Goal: Task Accomplishment & Management: Use online tool/utility

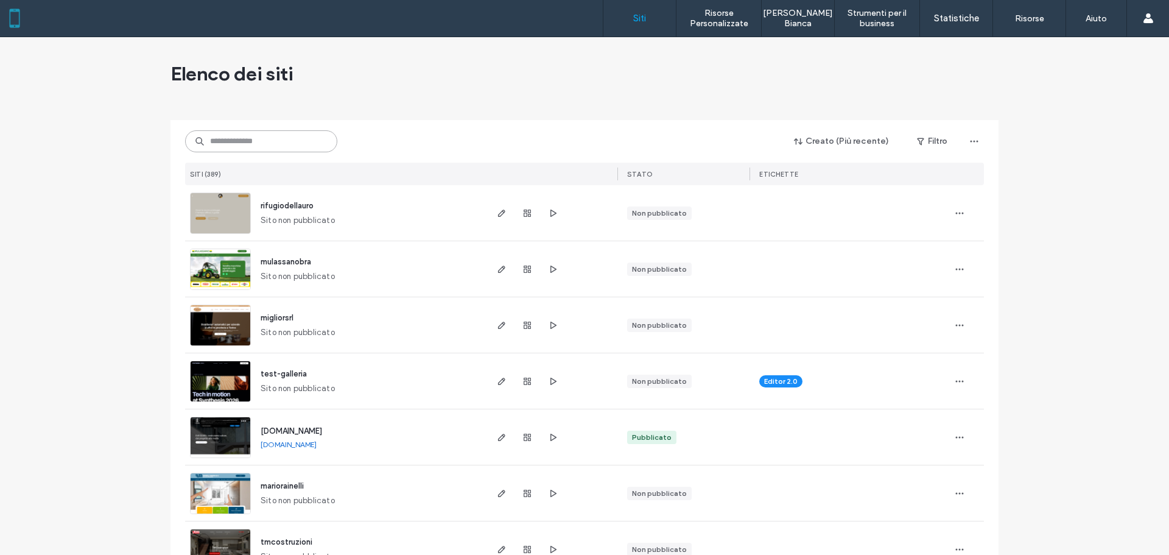
click at [274, 143] on input at bounding box center [261, 141] width 152 height 22
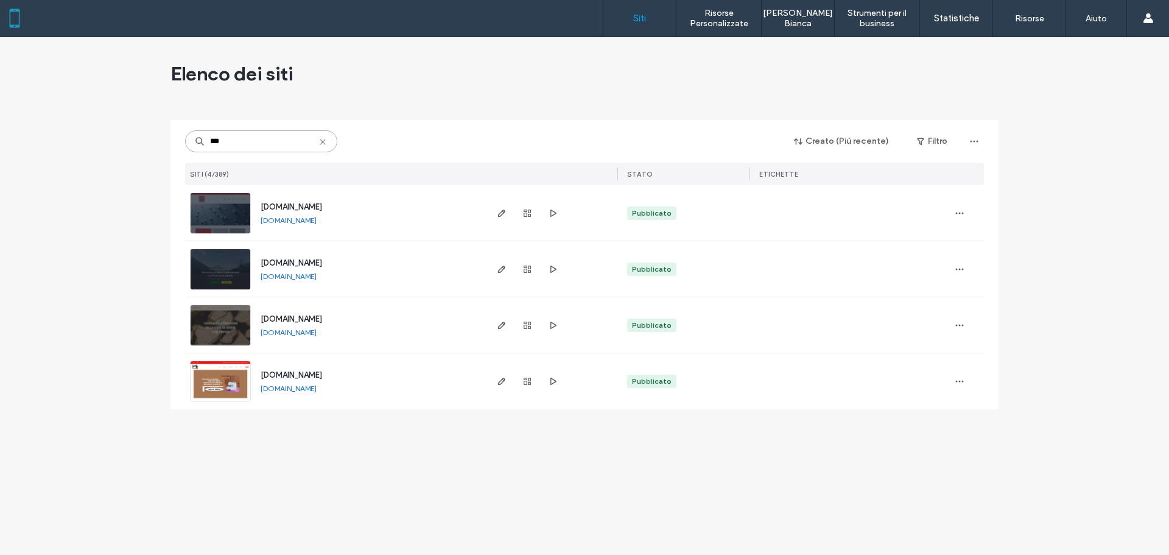
type input "***"
click at [273, 375] on span "[DOMAIN_NAME]" at bounding box center [292, 374] width 62 height 9
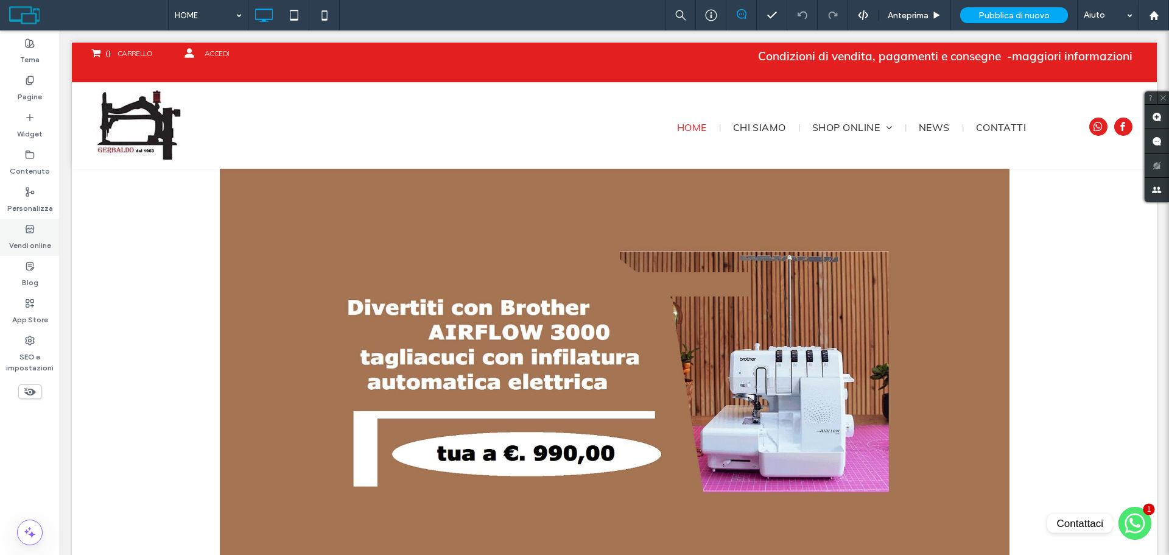
click at [21, 230] on div "Vendi online" at bounding box center [30, 237] width 60 height 37
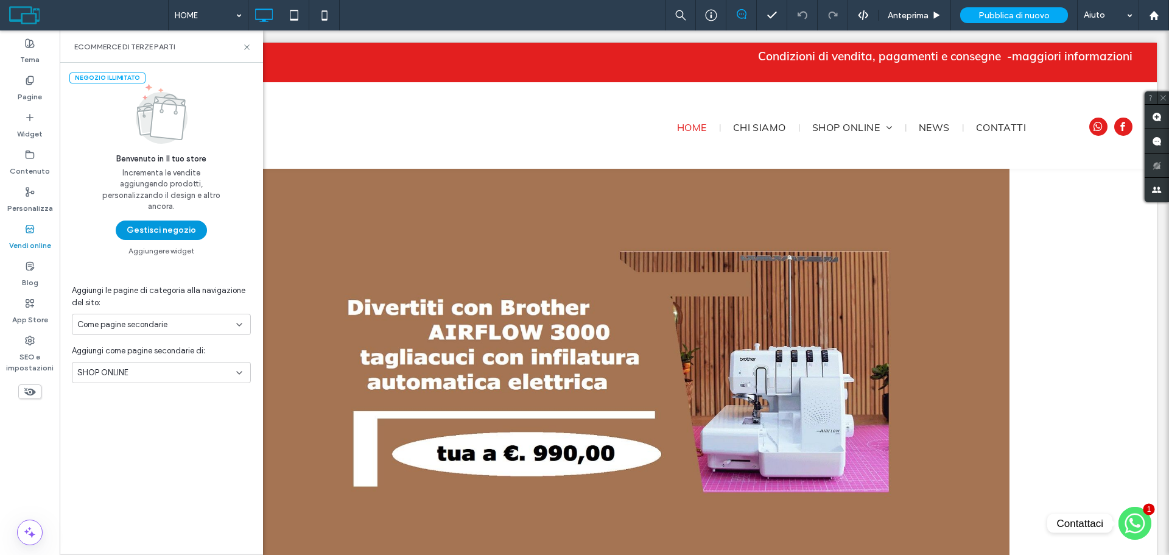
click at [158, 236] on button "Gestisci negozio" at bounding box center [161, 229] width 91 height 19
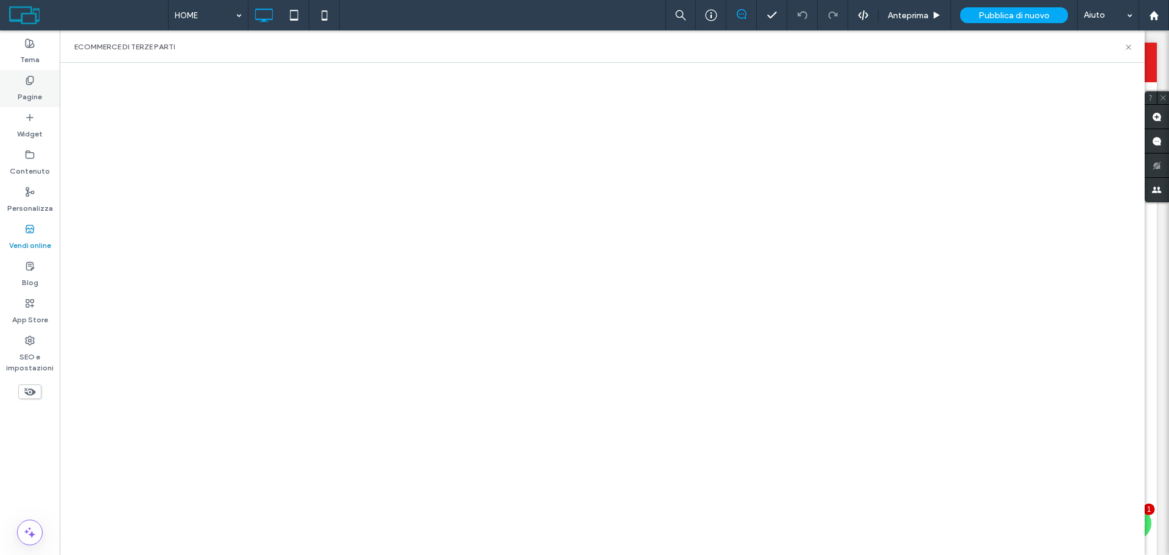
click at [30, 91] on label "Pagine" at bounding box center [30, 93] width 24 height 17
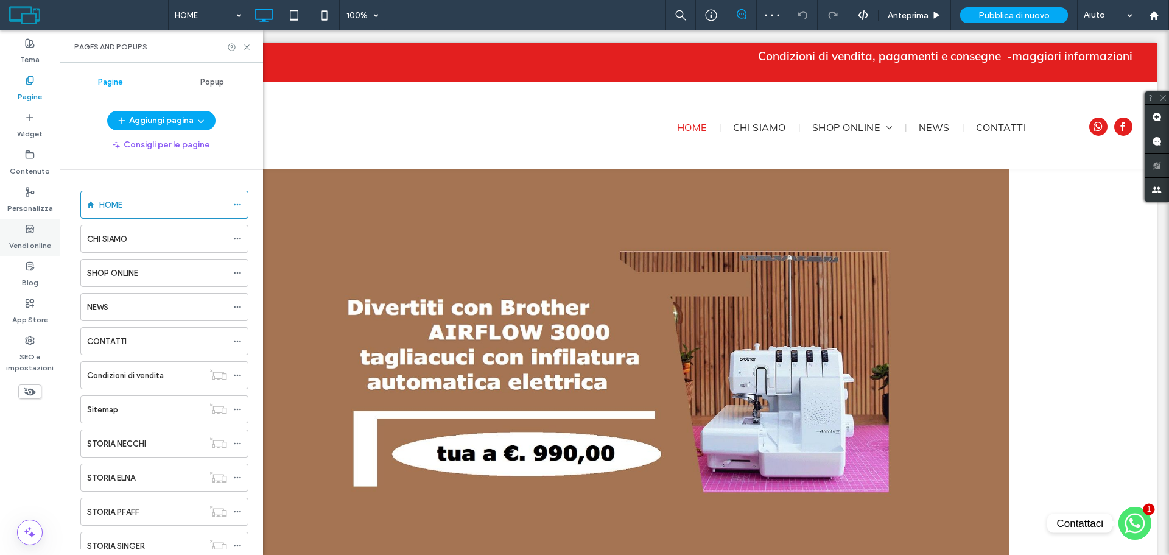
click at [37, 241] on label "Vendi online" at bounding box center [30, 242] width 42 height 17
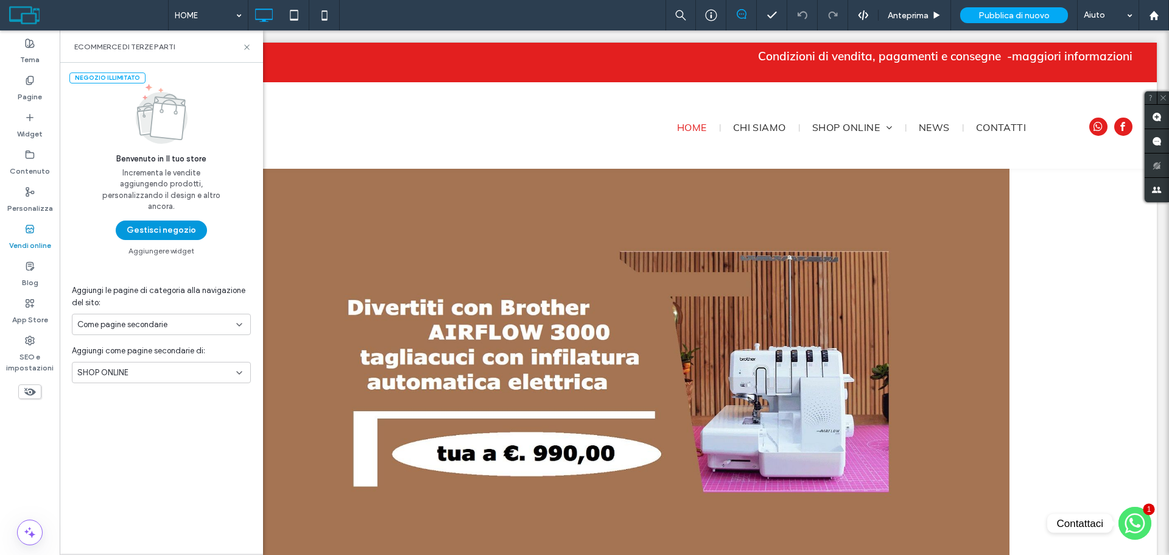
click at [183, 223] on button "Gestisci negozio" at bounding box center [161, 229] width 91 height 19
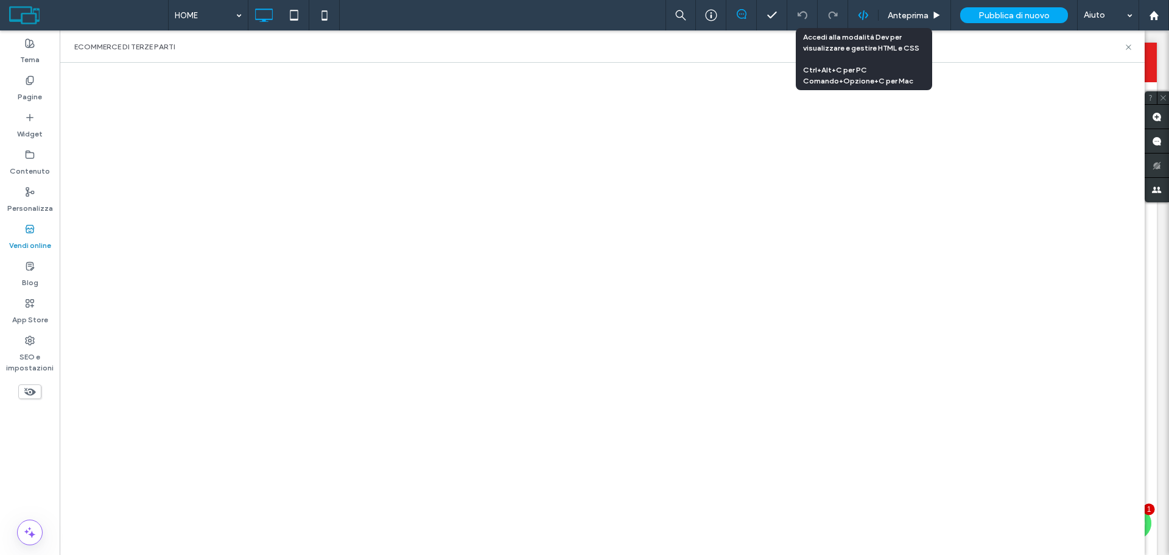
click at [862, 18] on icon at bounding box center [863, 15] width 11 height 11
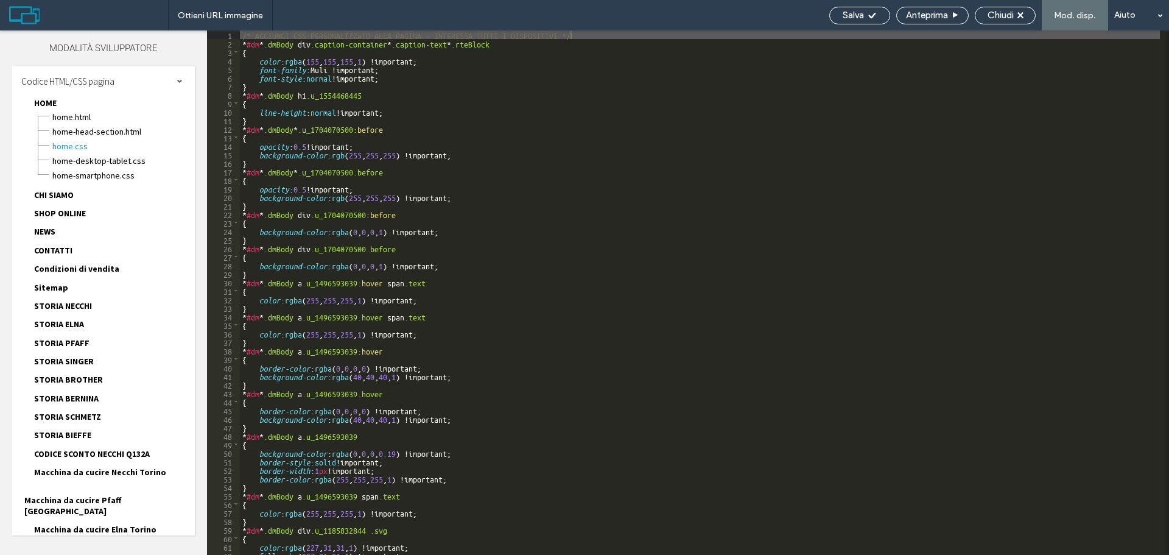
click at [74, 211] on span "SHOP ONLINE" at bounding box center [60, 213] width 52 height 11
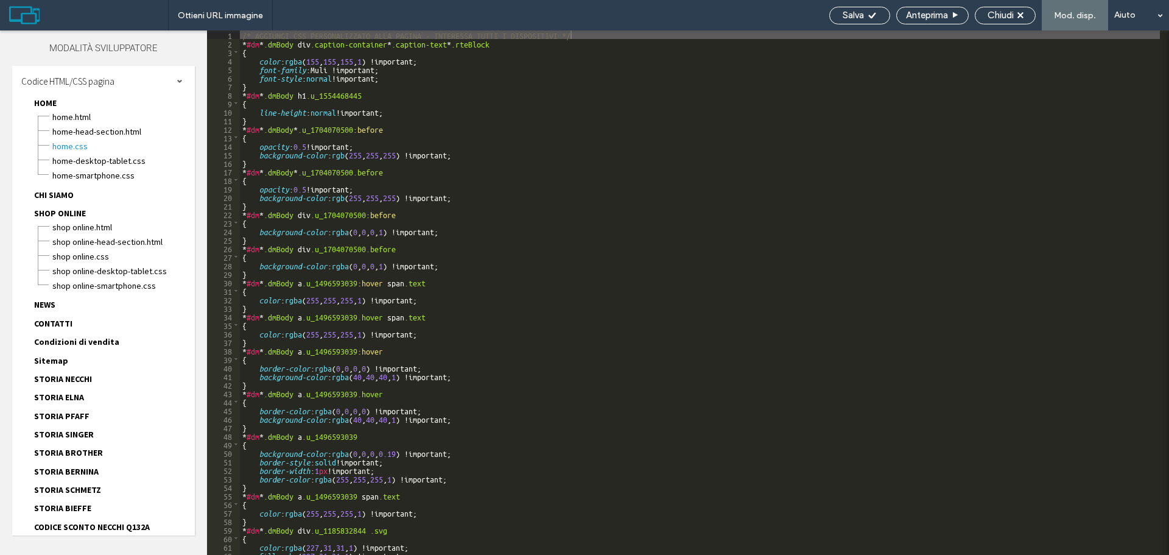
click at [1067, 54] on div "eCommerce di terze parti" at bounding box center [542, 46] width 1085 height 32
click at [19, 14] on span at bounding box center [88, 15] width 159 height 24
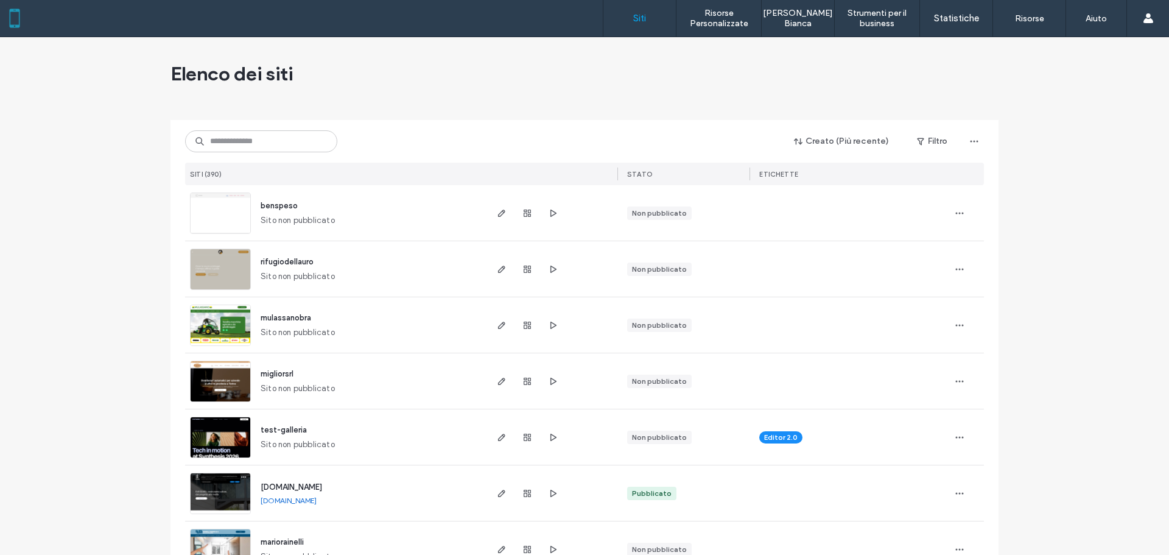
click at [610, 93] on div "Elenco dei siti" at bounding box center [585, 73] width 828 height 73
click at [238, 71] on span "Elenco dei siti" at bounding box center [232, 74] width 122 height 24
click at [411, 89] on div "Elenco dei siti" at bounding box center [585, 73] width 828 height 73
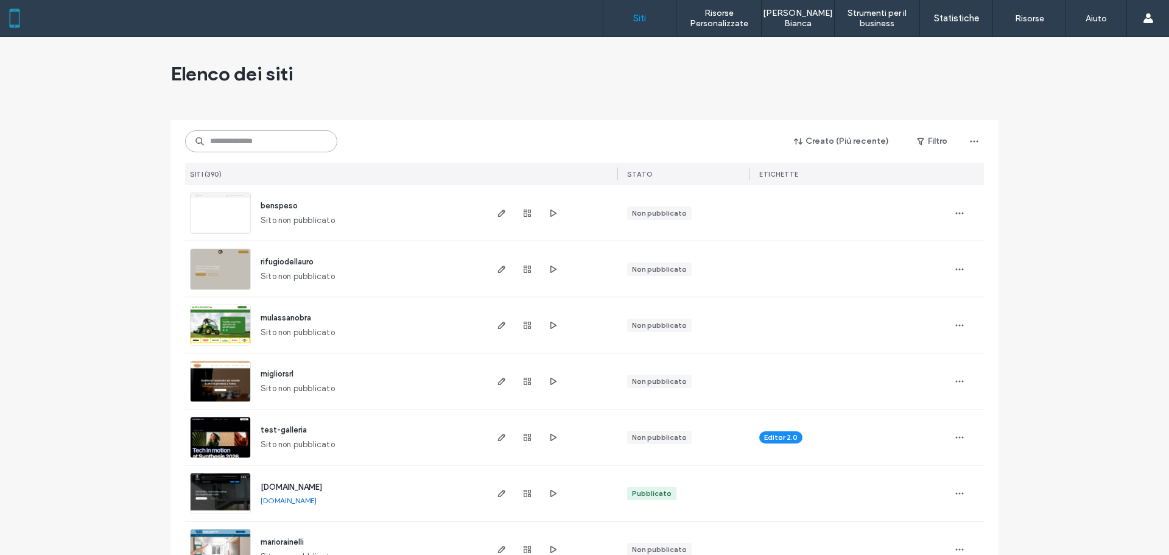
click at [234, 146] on input at bounding box center [261, 141] width 152 height 22
